Goal: Task Accomplishment & Management: Use online tool/utility

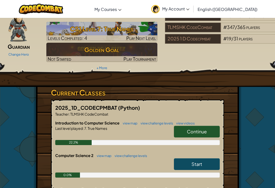
scroll to position [28, 0]
click at [204, 129] on span "Continue" at bounding box center [197, 132] width 20 height 6
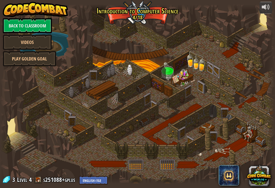
click at [48, 25] on link "Back to Classroom" at bounding box center [27, 25] width 49 height 15
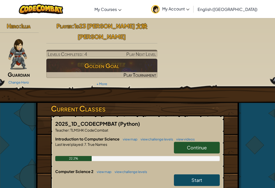
click at [213, 147] on link "Continue" at bounding box center [197, 148] width 46 height 12
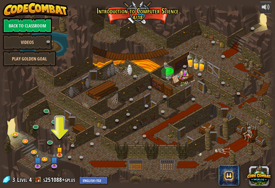
click at [60, 152] on img at bounding box center [59, 150] width 7 height 12
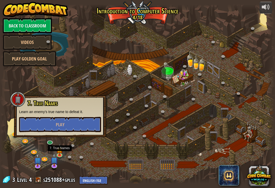
click at [40, 122] on button "Play" at bounding box center [60, 124] width 82 height 15
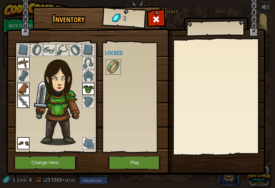
click at [116, 160] on button "Play" at bounding box center [134, 163] width 53 height 14
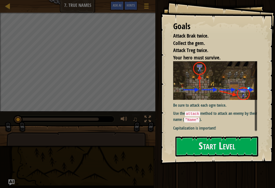
click at [233, 143] on button "Start Level" at bounding box center [216, 147] width 83 height 20
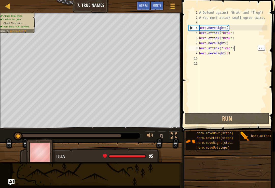
click at [235, 46] on div "# Defend against "Brak" and "Treg"! # You must attack small ogres twice. hero .…" at bounding box center [232, 66] width 69 height 112
click at [202, 47] on div "# Defend against "Brak" and "Treg"! # You must attack small ogres twice. hero .…" at bounding box center [232, 66] width 69 height 112
click at [205, 46] on div "# Defend against "Brak" and "Treg"! # You must attack small ogres twice. hero .…" at bounding box center [232, 66] width 69 height 112
paste textarea "moveRight("
type textarea "hero.moveRight()"
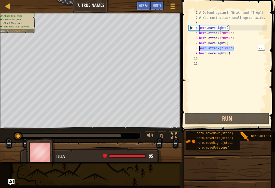
click at [220, 45] on div "# Defend against "Brak" and "Treg"! # You must attack small ogres twice. hero .…" at bounding box center [232, 66] width 69 height 112
click at [204, 62] on div "# Defend against "Brak" and "Treg"! # You must attack small ogres twice. hero .…" at bounding box center [232, 66] width 69 height 112
click at [245, 44] on div "# Defend against "Brak" and "Treg"! # You must attack small ogres twice. hero .…" at bounding box center [232, 66] width 69 height 112
click at [241, 49] on div "# Defend against "Brak" and "Treg"! # You must attack small ogres twice. hero .…" at bounding box center [232, 66] width 69 height 112
click at [239, 48] on div "# Defend against "Brak" and "Treg"! # You must attack small ogres twice. hero .…" at bounding box center [232, 66] width 69 height 112
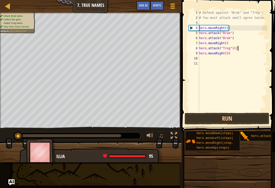
scroll to position [3, 3]
click at [250, 122] on button "Run" at bounding box center [226, 119] width 85 height 12
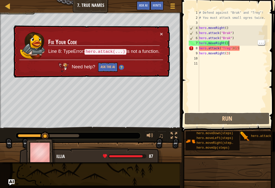
scroll to position [3, 2]
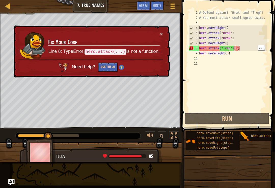
click at [248, 47] on div "# Defend against "Brak" and "Treg"! # You must attack small ogres twice. hero .…" at bounding box center [232, 66] width 69 height 112
click at [247, 46] on div "# Defend against "Brak" and "Treg"! # You must attack small ogres twice. hero .…" at bounding box center [232, 66] width 69 height 112
click at [249, 46] on div "# Defend against "Brak" and "Treg"! # You must attack small ogres twice. hero .…" at bounding box center [232, 66] width 69 height 112
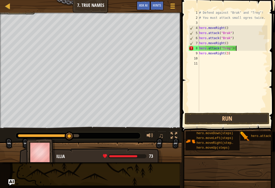
type textarea "hero.attack("Treg")"
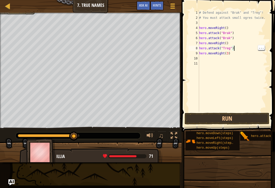
click at [241, 50] on div "# Defend against "Brak" and "Treg"! # You must attack small ogres twice. hero .…" at bounding box center [232, 66] width 69 height 112
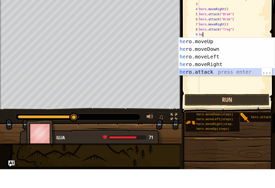
click at [236, 72] on div "he ro.moveUp press enter he ro.moveDown press enter he ro.moveLeft press enter …" at bounding box center [226, 82] width 96 height 53
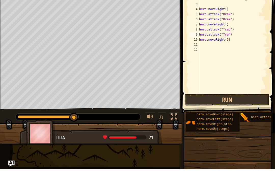
scroll to position [3, 3]
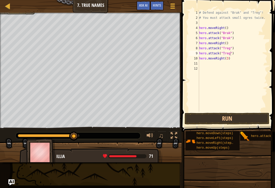
click at [253, 116] on button "Run" at bounding box center [226, 119] width 85 height 12
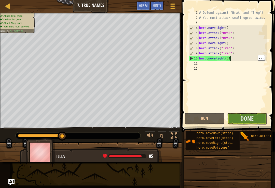
scroll to position [3, 2]
click at [226, 59] on div "# Defend against "Brak" and "Treg"! # You must attack small ogres twice. hero .…" at bounding box center [232, 66] width 69 height 112
click at [227, 57] on div "# Defend against "Brak" and "Treg"! # You must attack small ogres twice. hero .…" at bounding box center [232, 66] width 69 height 112
click at [227, 58] on div "# Defend against "Brak" and "Treg"! # You must attack small ogres twice. hero .…" at bounding box center [232, 66] width 69 height 112
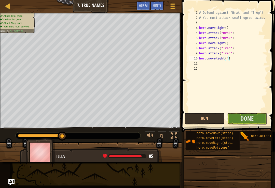
type textarea "hero.moveRight(4)"
click at [258, 121] on button "Done" at bounding box center [247, 119] width 40 height 12
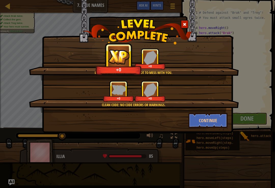
click at [214, 120] on button "Continue" at bounding box center [207, 120] width 39 height 15
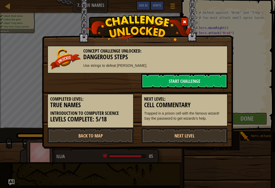
click at [204, 130] on link "Next Level" at bounding box center [184, 135] width 86 height 15
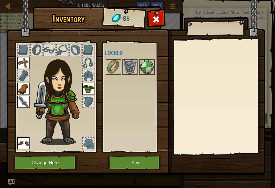
click at [141, 62] on img at bounding box center [147, 67] width 14 height 14
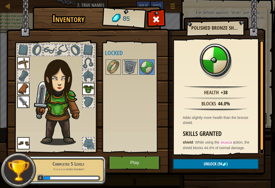
click at [130, 66] on img at bounding box center [130, 67] width 14 height 14
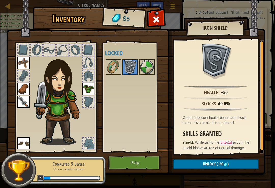
click at [115, 62] on img at bounding box center [113, 67] width 14 height 14
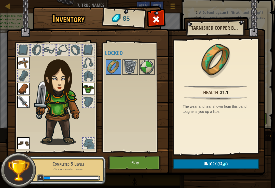
click at [128, 66] on img at bounding box center [130, 67] width 14 height 14
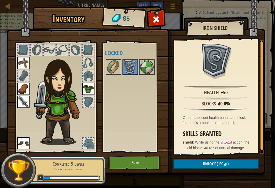
click at [115, 62] on img at bounding box center [113, 67] width 14 height 14
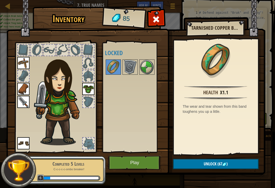
click at [235, 165] on button "Unlock (67 )" at bounding box center [216, 164] width 86 height 10
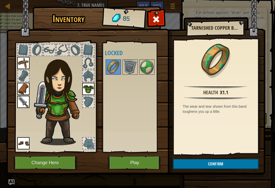
click at [237, 162] on button "Confirm" at bounding box center [216, 164] width 86 height 10
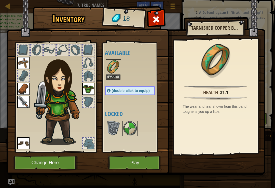
click at [115, 65] on img at bounding box center [113, 67] width 14 height 14
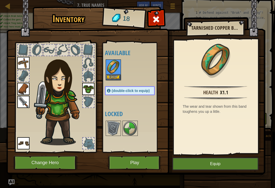
click at [236, 160] on button "Equip" at bounding box center [215, 164] width 86 height 13
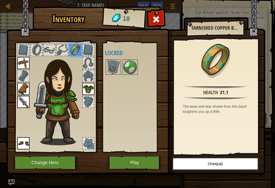
click at [234, 167] on button "Unequip" at bounding box center [215, 164] width 86 height 13
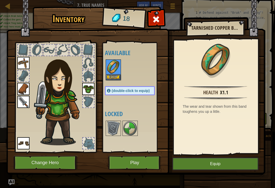
click at [235, 165] on button "Equip" at bounding box center [215, 164] width 86 height 13
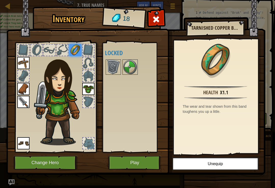
click at [145, 162] on button "Play" at bounding box center [134, 163] width 53 height 14
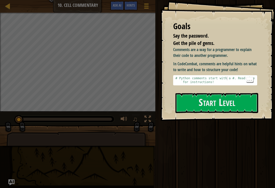
click at [224, 93] on button "Start Level" at bounding box center [216, 103] width 83 height 20
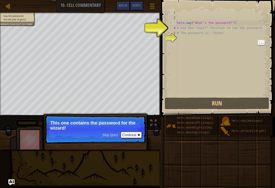
click at [244, 64] on div "hero . say ( "What's the password?" ) # Use the "say()" function to say the pas…" at bounding box center [221, 58] width 91 height 97
click at [252, 59] on div "hero . say ( "What's the password?" ) # Use the "say()" function to say the pas…" at bounding box center [221, 58] width 91 height 97
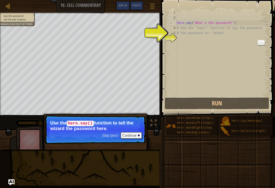
click at [142, 154] on div "Map Introduction to Computer Science 10. Cell Commentary Game Menu Done Hints A…" at bounding box center [137, 94] width 275 height 188
click at [127, 134] on button "Continue" at bounding box center [131, 135] width 21 height 7
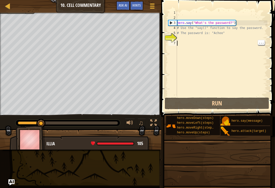
scroll to position [3, 0]
click at [202, 36] on div "hero . say ( "What's the password?" ) # Use the "say()" function to say the pas…" at bounding box center [221, 58] width 91 height 97
click at [201, 38] on div "hero . say ( "What's the password?" ) # Use the "say()" function to say the pas…" at bounding box center [221, 58] width 91 height 97
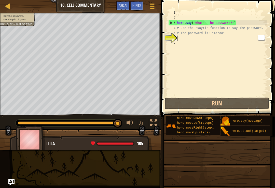
click at [222, 39] on div "hero . say ( "What's the password?" ) # Use the "say()" function to say the pas…" at bounding box center [221, 58] width 91 height 97
click at [181, 41] on div "hero . say ( "What's the password?" ) # Use the "say()" function to say the pas…" at bounding box center [221, 58] width 91 height 97
click at [179, 36] on div "hero . say ( "What's the password?" ) # Use the "say()" function to say the pas…" at bounding box center [221, 58] width 91 height 97
click at [180, 37] on div "hero . say ( "What's the password?" ) # Use the "say()" function to say the pas…" at bounding box center [221, 58] width 91 height 97
click at [178, 40] on div "hero . say ( "What's the password?" ) # Use the "say()" function to say the pas…" at bounding box center [221, 58] width 91 height 97
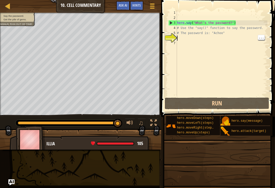
click at [177, 38] on div "6" at bounding box center [172, 38] width 9 height 5
type textarea "# The password is: "Achoo""
click at [189, 33] on div "hero . say ( "What's the password?" ) # Use the "say()" function to say the pas…" at bounding box center [221, 58] width 91 height 97
click at [183, 43] on div "hero . say ( "What's the password?" ) # Use the "say()" function to say the pas…" at bounding box center [221, 58] width 91 height 97
click at [252, 69] on div "hero . say ( "What's the password?" ) # Use the "say()" function to say the pas…" at bounding box center [221, 58] width 91 height 97
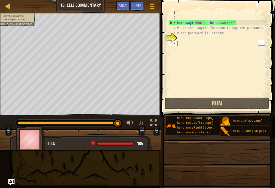
type textarea "hero.say("What's the password?")"
click at [230, 23] on div "hero . say ( "What's the password?" ) # Use the "say()" function to say the pas…" at bounding box center [221, 58] width 91 height 97
click at [240, 22] on div "hero . say ( "What's the password?" ) # Use the "say()" function to say the pas…" at bounding box center [221, 58] width 91 height 97
click at [222, 12] on div "hero . say ( "What's the password?" ) # Use the "say()" function to say the pas…" at bounding box center [221, 58] width 91 height 97
click at [213, 13] on div "hero . say ( "What's the password?" ) # Use the "say()" function to say the pas…" at bounding box center [221, 58] width 91 height 97
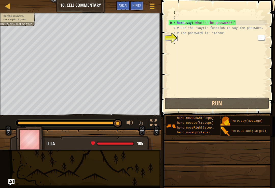
click at [184, 37] on div "hero . say ( "What's the password?" ) # Use the "say()" function to say the pas…" at bounding box center [221, 58] width 91 height 97
click at [207, 12] on div "hero . say ( "What's the password?" ) # Use the "say()" function to say the pas…" at bounding box center [221, 58] width 91 height 97
click at [188, 37] on div "hero . say ( "What's the password?" ) # Use the "say()" function to say the pas…" at bounding box center [221, 58] width 91 height 97
click at [206, 12] on div "hero . say ( "What's the password?" ) # Use the "say()" function to say the pas…" at bounding box center [221, 58] width 91 height 97
click at [185, 15] on div "hero . say ( "What's the password?" ) # Use the "say()" function to say the pas…" at bounding box center [221, 58] width 91 height 97
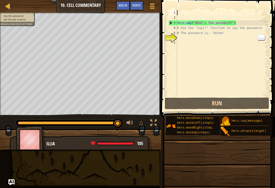
click at [181, 36] on div "hero . say ( "What's the password?" ) # Use the "say()" function to say the pas…" at bounding box center [221, 58] width 91 height 97
click at [119, 8] on span "Ask AI" at bounding box center [123, 5] width 9 height 5
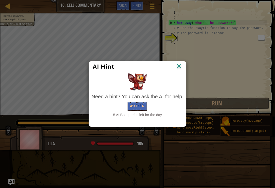
click at [143, 105] on button "Ask the AI" at bounding box center [137, 106] width 20 height 9
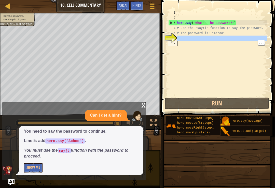
click at [216, 102] on button "Run" at bounding box center [217, 104] width 104 height 12
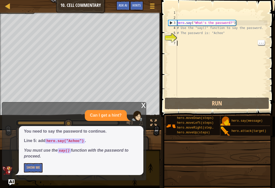
type textarea "# The password is: "Achoo""
click at [210, 35] on div "hero . say ( "What's the password?" ) # Use the "say()" function to say the pas…" at bounding box center [221, 58] width 91 height 97
click at [180, 39] on div "hero . say ( "What's the password?" ) # Use the "say()" function to say the pas…" at bounding box center [221, 58] width 91 height 97
click at [182, 43] on div "hero . say ( "What's the password?" ) # Use the "say()" function to say the pas…" at bounding box center [221, 58] width 91 height 97
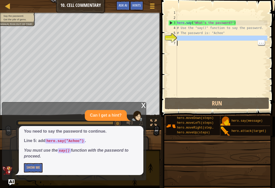
click at [185, 39] on div "hero . say ( "What's the password?" ) # Use the "say()" function to say the pas…" at bounding box center [221, 58] width 91 height 97
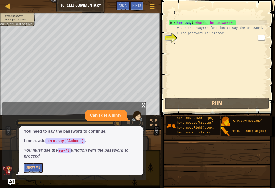
click at [186, 36] on div "hero . say ( "What's the password?" ) # Use the "say()" function to say the pas…" at bounding box center [221, 58] width 91 height 97
click at [10, 12] on div "Map" at bounding box center [11, 6] width 3 height 13
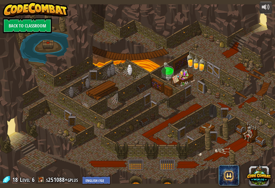
click at [9, 8] on img at bounding box center [35, 9] width 65 height 15
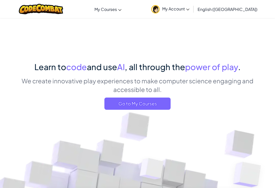
click at [150, 104] on span "Go to My Courses" at bounding box center [137, 104] width 66 height 12
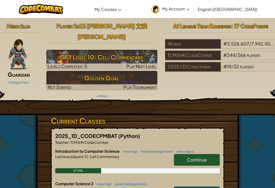
click at [211, 154] on link "Continue" at bounding box center [197, 160] width 46 height 12
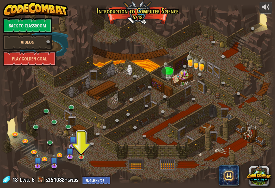
click at [84, 155] on img at bounding box center [81, 152] width 7 height 12
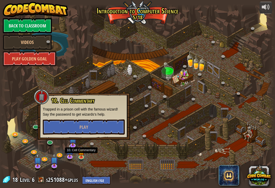
click at [54, 125] on button "Play" at bounding box center [84, 127] width 82 height 15
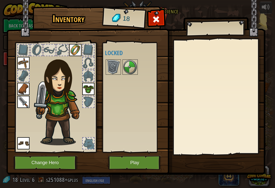
click at [150, 162] on button "Play" at bounding box center [134, 163] width 53 height 14
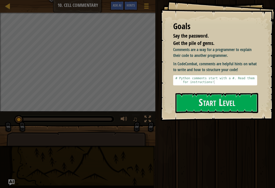
click at [232, 93] on button "Start Level" at bounding box center [216, 103] width 83 height 20
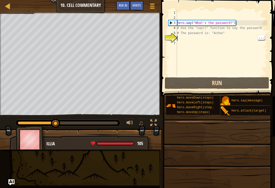
click at [180, 37] on div "hero . say ( "What's the password?" ) # Use the "say()" function to say the pas…" at bounding box center [224, 48] width 97 height 76
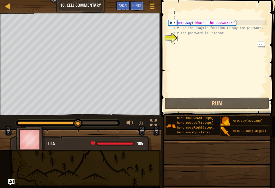
scroll to position [3, 0]
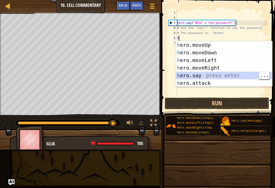
click at [217, 75] on div "h ero.moveUp press enter h ero.moveDown press enter h ero.moveLeft press enter …" at bounding box center [224, 71] width 96 height 61
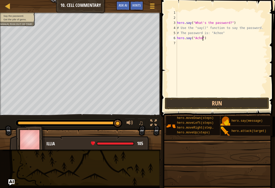
scroll to position [3, 2]
type textarea "hero.say("Achoo")"
click at [259, 100] on button "Run" at bounding box center [217, 104] width 104 height 12
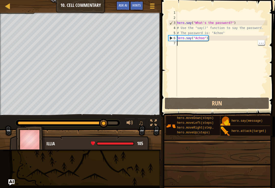
scroll to position [3, 0]
click at [217, 45] on div "hero . say ( "What's the password?" ) # Use the "say()" function to say the pas…" at bounding box center [221, 58] width 91 height 97
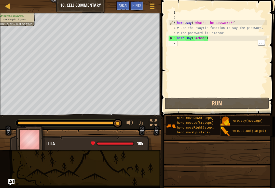
click at [229, 46] on div "hero . say ( "What's the password?" ) # Use the "say()" function to say the pas…" at bounding box center [221, 58] width 91 height 97
type textarea "h"
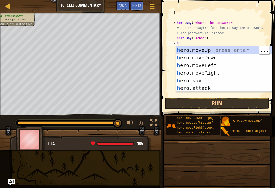
click at [244, 51] on div "h ero.moveUp press enter h ero.moveDown press enter h ero.moveLeft press enter …" at bounding box center [224, 76] width 96 height 61
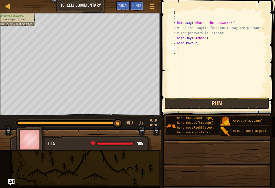
click at [258, 102] on button "Run" at bounding box center [217, 104] width 104 height 12
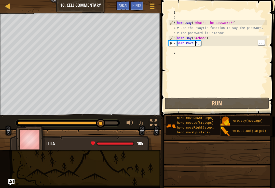
click at [201, 40] on div "hero . say ( "What's the password?" ) # Use the "say()" function to say the pas…" at bounding box center [221, 58] width 91 height 97
click at [199, 43] on div "hero . say ( "What's the password?" ) # Use the "say()" function to say the pas…" at bounding box center [221, 58] width 91 height 97
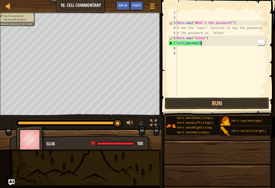
scroll to position [3, 2]
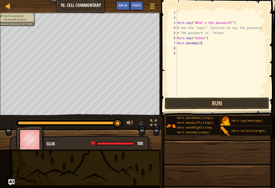
type textarea "hero.moveUp(2)"
click at [258, 106] on button "Run" at bounding box center [217, 104] width 104 height 12
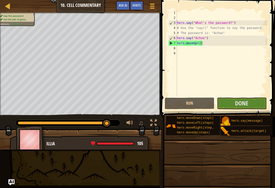
click at [261, 104] on button "Done" at bounding box center [242, 104] width 50 height 12
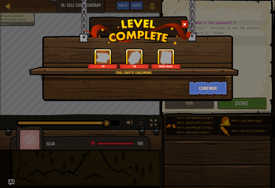
click at [217, 84] on button "Continue" at bounding box center [207, 88] width 39 height 15
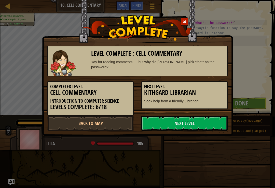
click at [202, 120] on link "Next Level" at bounding box center [184, 123] width 86 height 15
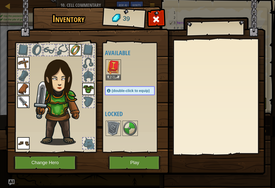
click at [106, 78] on button "Equip" at bounding box center [113, 77] width 14 height 5
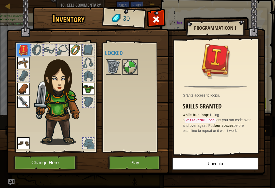
click at [117, 69] on img at bounding box center [113, 67] width 14 height 14
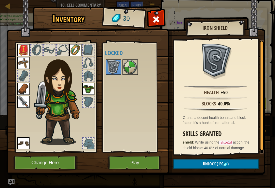
click at [125, 66] on img at bounding box center [130, 67] width 14 height 14
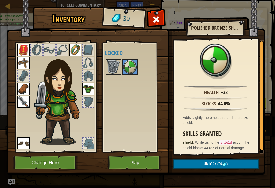
click at [141, 161] on button "Play" at bounding box center [134, 163] width 53 height 14
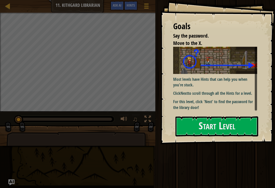
click at [222, 102] on p "For this level, click 'Next' to find the password for the library door!" at bounding box center [215, 105] width 84 height 12
click at [216, 137] on button "Start Level" at bounding box center [216, 127] width 83 height 20
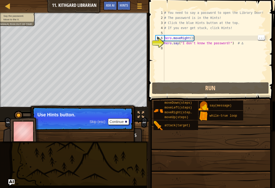
click at [245, 38] on div "# You need to say a password to open the Library Door! # The password is in the…" at bounding box center [215, 50] width 104 height 81
click at [206, 92] on button "Run" at bounding box center [210, 88] width 117 height 12
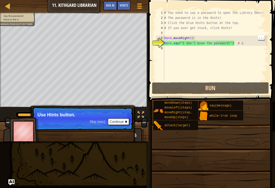
click at [253, 94] on button "Run" at bounding box center [210, 88] width 117 height 12
click at [116, 120] on button "Continue" at bounding box center [118, 122] width 21 height 7
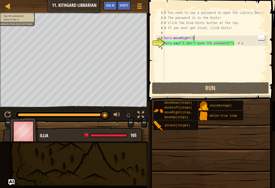
click at [190, 38] on div "# You need to say a password to open the Library Door! # The password is in the…" at bounding box center [215, 50] width 104 height 81
click at [192, 36] on div "# You need to say a password to open the Library Door! # The password is in the…" at bounding box center [215, 50] width 104 height 81
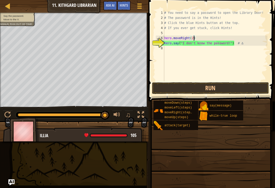
scroll to position [3, 2]
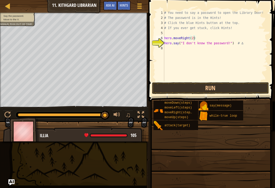
click at [252, 89] on button "Run" at bounding box center [210, 88] width 117 height 12
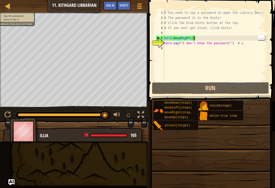
click at [192, 36] on div "# You need to say a password to open the Library Door! # The password is in the…" at bounding box center [215, 50] width 104 height 81
click at [233, 36] on div "# You need to say a password to open the Library Door! # The password is in the…" at bounding box center [215, 50] width 104 height 81
click at [193, 38] on div "# You need to say a password to open the Library Door! # The password is in the…" at bounding box center [215, 50] width 104 height 81
type textarea "hero.moveRight()"
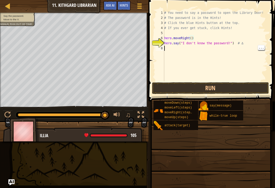
scroll to position [3, 0]
click at [207, 48] on div "# You need to say a password to open the Library Door! # The password is in the…" at bounding box center [215, 50] width 104 height 81
click at [220, 45] on div "# You need to say a password to open the Library Door! # The password is in the…" at bounding box center [215, 50] width 104 height 81
click at [193, 41] on div "# You need to say a password to open the Library Door! # The password is in the…" at bounding box center [215, 50] width 104 height 81
click at [194, 42] on div "# You need to say a password to open the Library Door! # The password is in the…" at bounding box center [215, 50] width 104 height 81
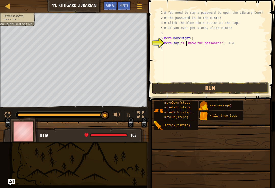
type textarea "hero.say("I know the password!") # ∆"
click at [254, 87] on button "Run" at bounding box center [210, 88] width 117 height 12
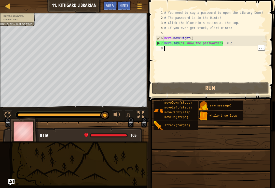
click at [183, 49] on div "# You need to say a password to open the Library Door! # The password is in the…" at bounding box center [215, 50] width 104 height 81
type textarea "h"
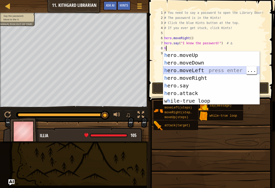
click at [204, 72] on div "h ero.moveUp press enter h ero.moveDown press enter h ero.moveLeft press enter …" at bounding box center [211, 85] width 96 height 69
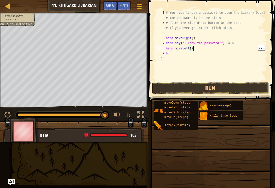
type textarea "h"
click at [178, 54] on div "# You need to say a password to open the Library Door! # The password is in the…" at bounding box center [216, 50] width 103 height 81
type textarea "h"
click at [178, 48] on div "# You need to say a password to open the Library Door! # The password is in the…" at bounding box center [215, 50] width 104 height 81
type textarea "h"
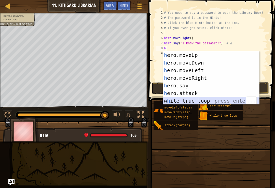
click at [203, 100] on div "h ero.moveUp press enter h ero.moveDown press enter h ero.moveLeft press enter …" at bounding box center [211, 85] width 96 height 69
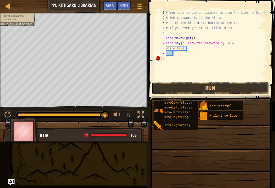
click at [232, 87] on button "Run" at bounding box center [210, 88] width 117 height 12
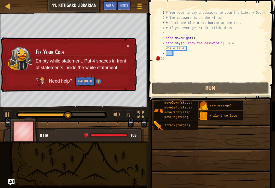
click at [123, 52] on h3 "Fix Your Code" at bounding box center [81, 52] width 91 height 7
click at [123, 43] on div "× Fix Your Code Empty while statement. Put 4 spaces in front of statements insi…" at bounding box center [68, 64] width 137 height 55
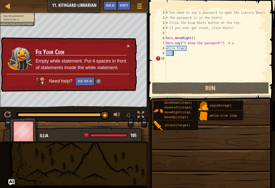
click at [127, 45] on button "×" at bounding box center [128, 45] width 3 height 5
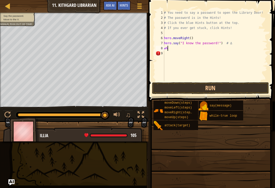
type textarea "w"
click at [216, 44] on div "# You need to say a password to open the Library Door! # The password is in the…" at bounding box center [215, 50] width 104 height 81
click at [218, 43] on div "# You need to say a password to open the Library Door! # The password is in the…" at bounding box center [215, 50] width 104 height 81
click at [218, 44] on div "# You need to say a password to open the Library Door! # The password is in the…" at bounding box center [215, 50] width 104 height 81
click at [219, 42] on div "# You need to say a password to open the Library Door! # The password is in the…" at bounding box center [215, 50] width 104 height 81
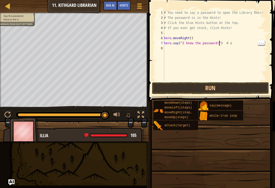
click at [189, 41] on div "# You need to say a password to open the Library Door! # The password is in the…" at bounding box center [215, 50] width 104 height 81
click at [187, 40] on div "# You need to say a password to open the Library Door! # The password is in the…" at bounding box center [215, 50] width 104 height 81
click at [221, 43] on div "# You need to say a password to open the Library Door! # The password is in the…" at bounding box center [215, 50] width 104 height 81
click at [217, 42] on div "# You need to say a password to open the Library Door! # The password is in the…" at bounding box center [215, 50] width 104 height 81
click at [219, 41] on div "# You need to say a password to open the Library Door! # The password is in the…" at bounding box center [215, 50] width 104 height 81
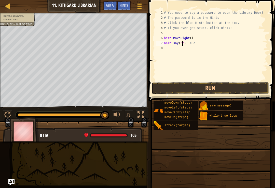
click at [125, 8] on span "Hints" at bounding box center [124, 5] width 8 height 5
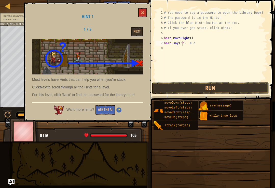
click at [137, 30] on button "Next" at bounding box center [137, 31] width 12 height 9
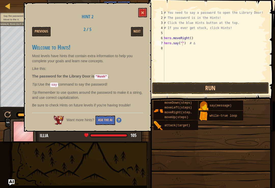
click at [140, 9] on button at bounding box center [142, 12] width 9 height 9
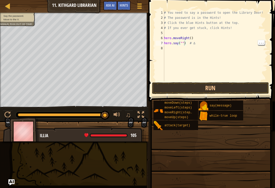
click at [184, 41] on div "# You need to say a password to open the Library Door! # The password is in the…" at bounding box center [215, 50] width 104 height 81
click at [183, 42] on div "# You need to say a password to open the Library Door! # The password is in the…" at bounding box center [215, 50] width 104 height 81
click at [178, 43] on div "# You need to say a password to open the Library Door! # The password is in the…" at bounding box center [215, 50] width 104 height 81
click at [182, 42] on div "# You need to say a password to open the Library Door! # The password is in the…" at bounding box center [215, 50] width 104 height 81
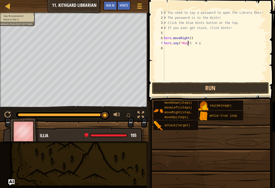
scroll to position [3, 2]
type textarea "hero.say("Hush") # ∆"
click at [225, 90] on button "Run" at bounding box center [210, 88] width 117 height 12
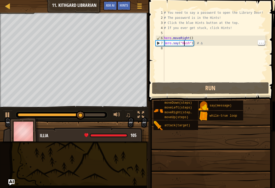
scroll to position [3, 0]
click at [182, 49] on div "# You need to say a password to open the Library Door! # The password is in the…" at bounding box center [215, 50] width 104 height 81
type textarea "h"
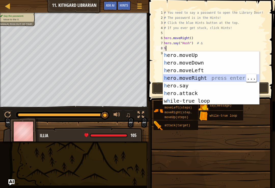
click at [234, 81] on div "h ero.moveUp press enter h ero.moveDown press enter h ero.moveLeft press enter …" at bounding box center [211, 85] width 96 height 69
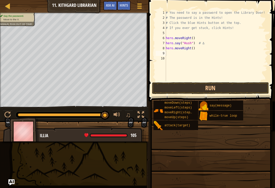
click at [246, 91] on button "Run" at bounding box center [210, 88] width 117 height 12
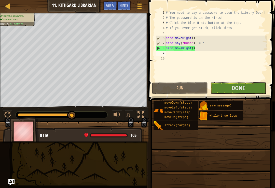
click at [261, 87] on button "Done" at bounding box center [238, 88] width 56 height 12
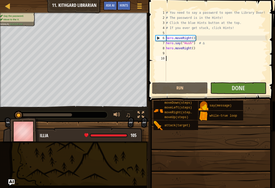
click at [249, 88] on button "Done" at bounding box center [238, 88] width 56 height 12
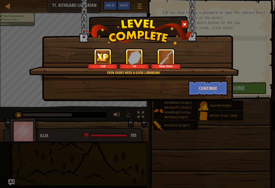
click at [213, 89] on button "Continue" at bounding box center [207, 88] width 39 height 15
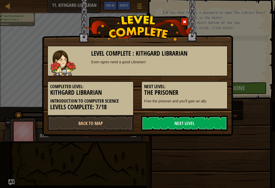
click at [201, 125] on link "Next Level" at bounding box center [184, 123] width 86 height 15
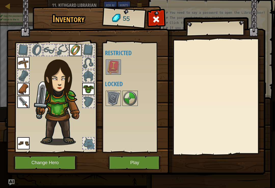
click at [111, 98] on img at bounding box center [113, 98] width 14 height 14
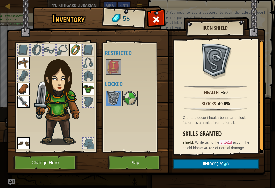
click at [112, 98] on img at bounding box center [113, 98] width 14 height 14
click at [133, 162] on button "Play" at bounding box center [134, 163] width 53 height 14
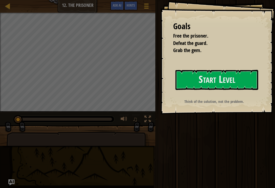
click at [256, 77] on button "Start Level" at bounding box center [216, 80] width 83 height 20
